Goal: Task Accomplishment & Management: Manage account settings

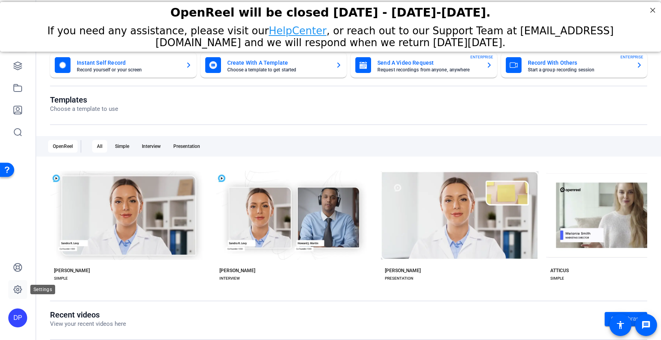
click at [19, 288] on icon at bounding box center [18, 289] width 2 height 2
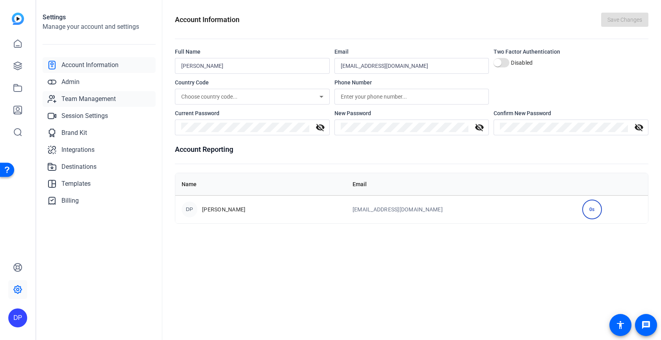
click at [76, 104] on link "Team Management" at bounding box center [99, 99] width 113 height 16
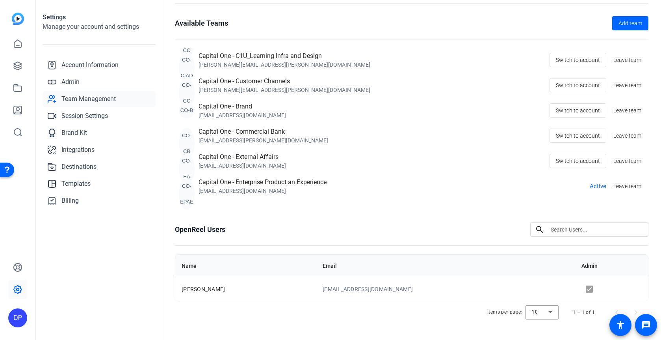
scroll to position [40, 0]
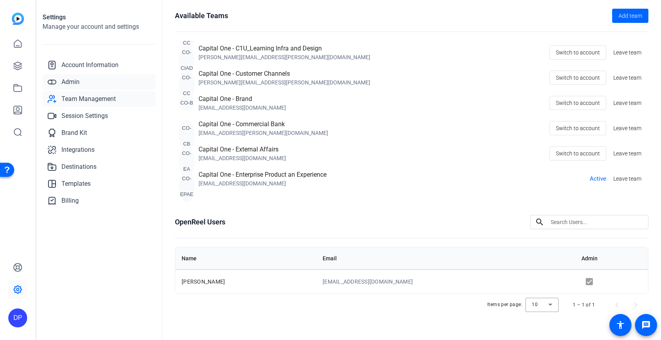
click at [88, 82] on link "Admin" at bounding box center [99, 82] width 113 height 16
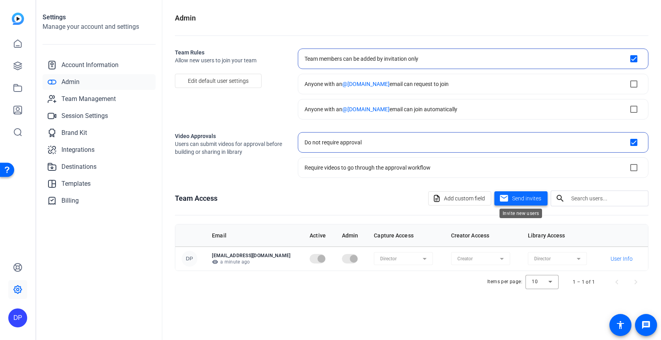
click at [523, 204] on span at bounding box center [521, 198] width 53 height 19
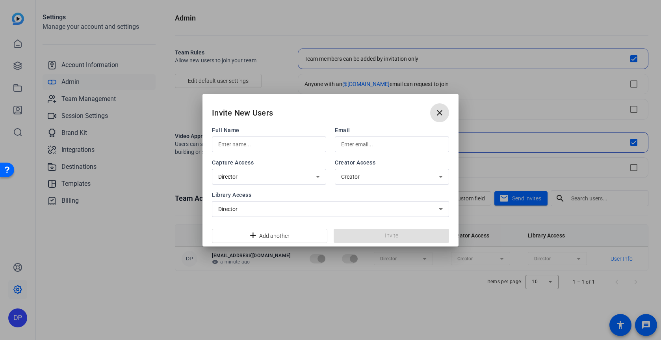
click at [284, 147] on input "text" at bounding box center [269, 143] width 102 height 9
paste input "[PERSON_NAME]"
type input "[PERSON_NAME]"
click at [372, 145] on input "text" at bounding box center [392, 143] width 102 height 9
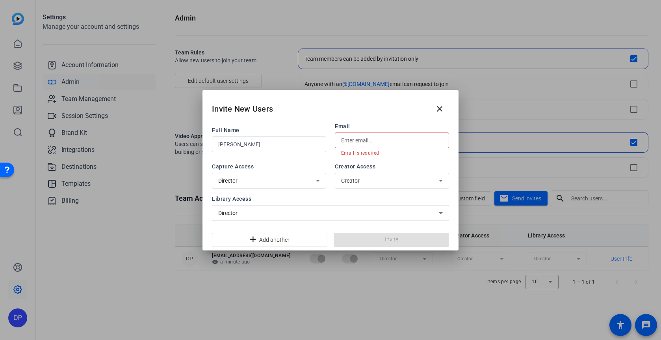
click at [383, 147] on div at bounding box center [392, 140] width 102 height 16
click at [378, 138] on input "text" at bounding box center [392, 140] width 102 height 9
paste input "[PERSON_NAME][EMAIL_ADDRESS][PERSON_NAME][DOMAIN_NAME]"
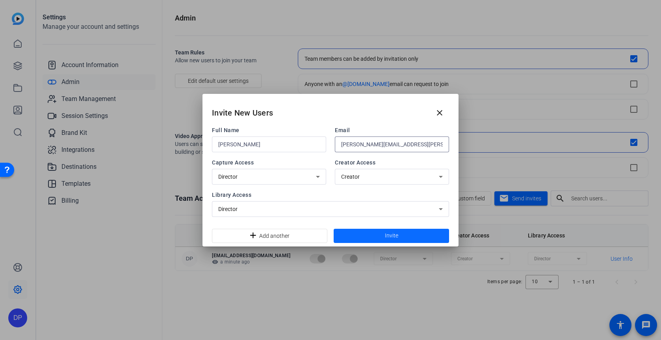
type input "[PERSON_NAME][EMAIL_ADDRESS][PERSON_NAME][DOMAIN_NAME]"
click at [380, 238] on span at bounding box center [391, 235] width 115 height 19
